Goal: Find specific page/section: Find specific page/section

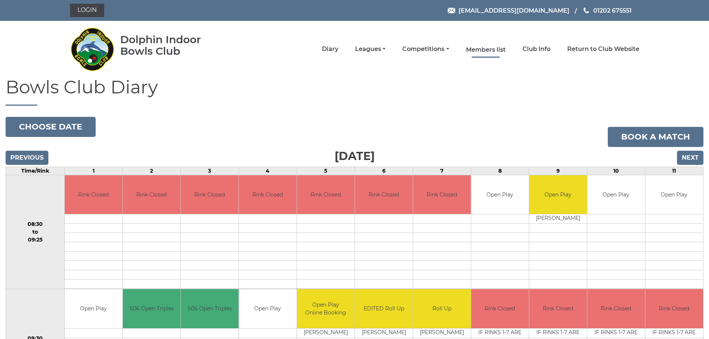
click at [485, 48] on link "Members list" at bounding box center [486, 50] width 40 height 8
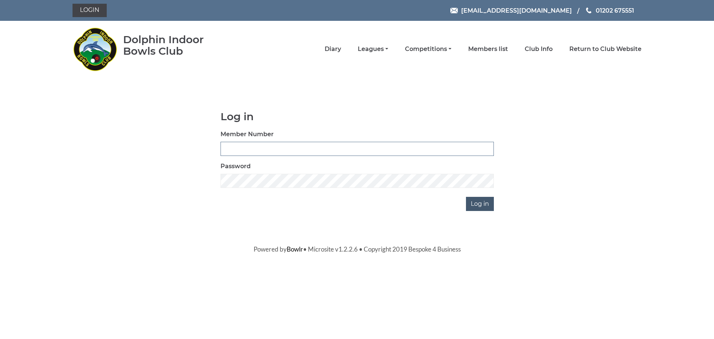
type input "2329"
click at [479, 205] on input "Log in" at bounding box center [480, 204] width 28 height 14
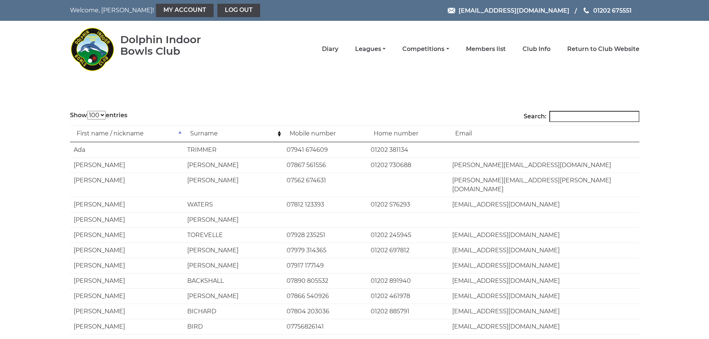
select select "100"
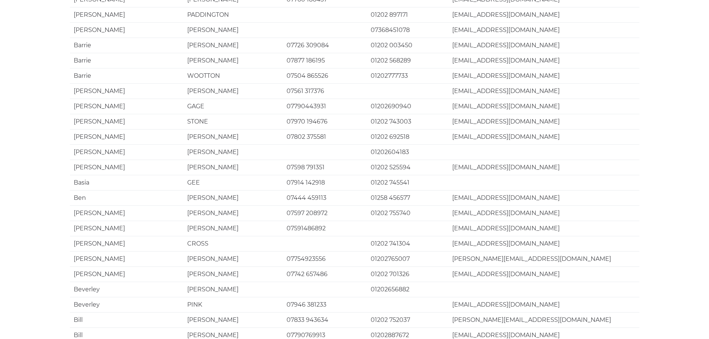
scroll to position [1389, 0]
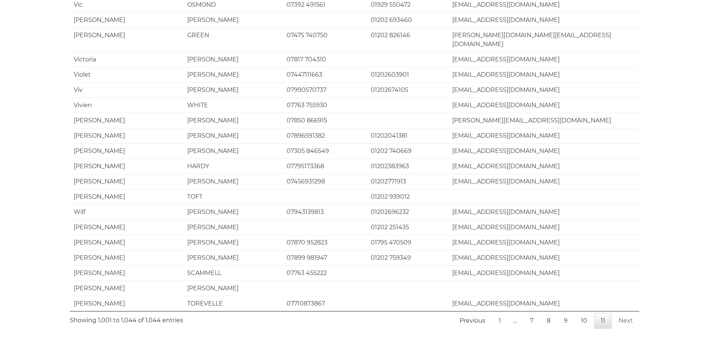
scroll to position [498, 0]
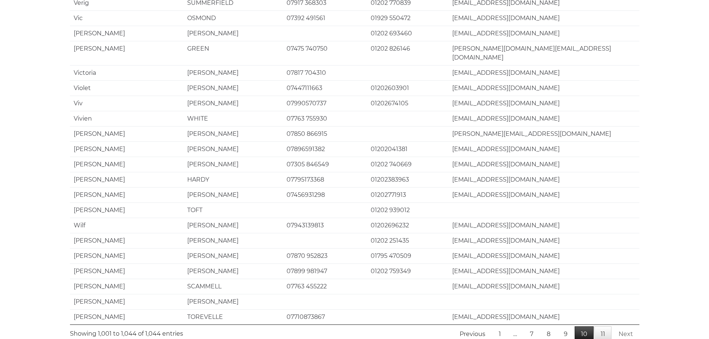
click at [585, 326] on link "10" at bounding box center [583, 334] width 19 height 16
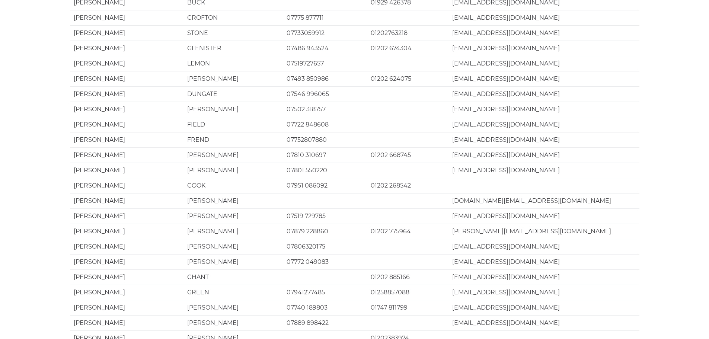
scroll to position [1389, 0]
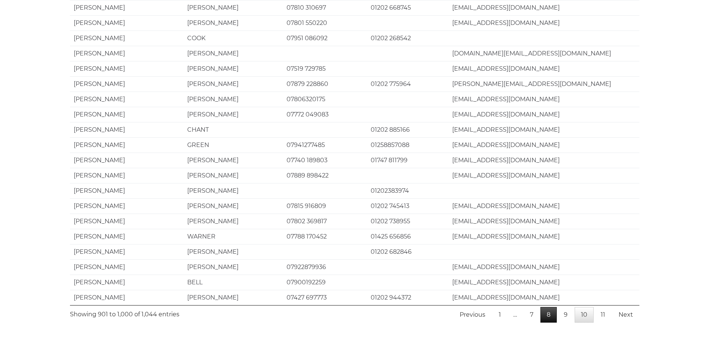
click at [552, 307] on link "8" at bounding box center [548, 315] width 16 height 16
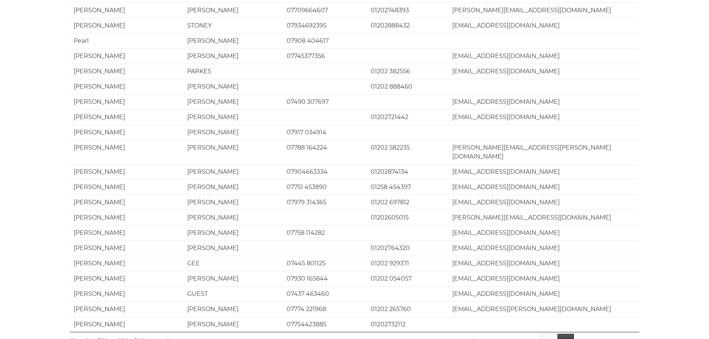
click at [565, 334] on link "9" at bounding box center [565, 342] width 16 height 16
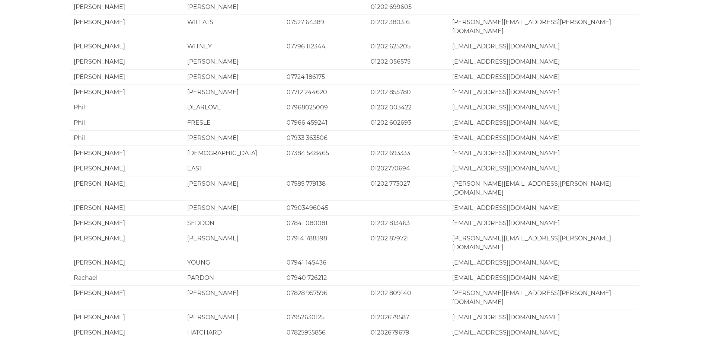
scroll to position [385, 0]
